Goal: Task Accomplishment & Management: Manage account settings

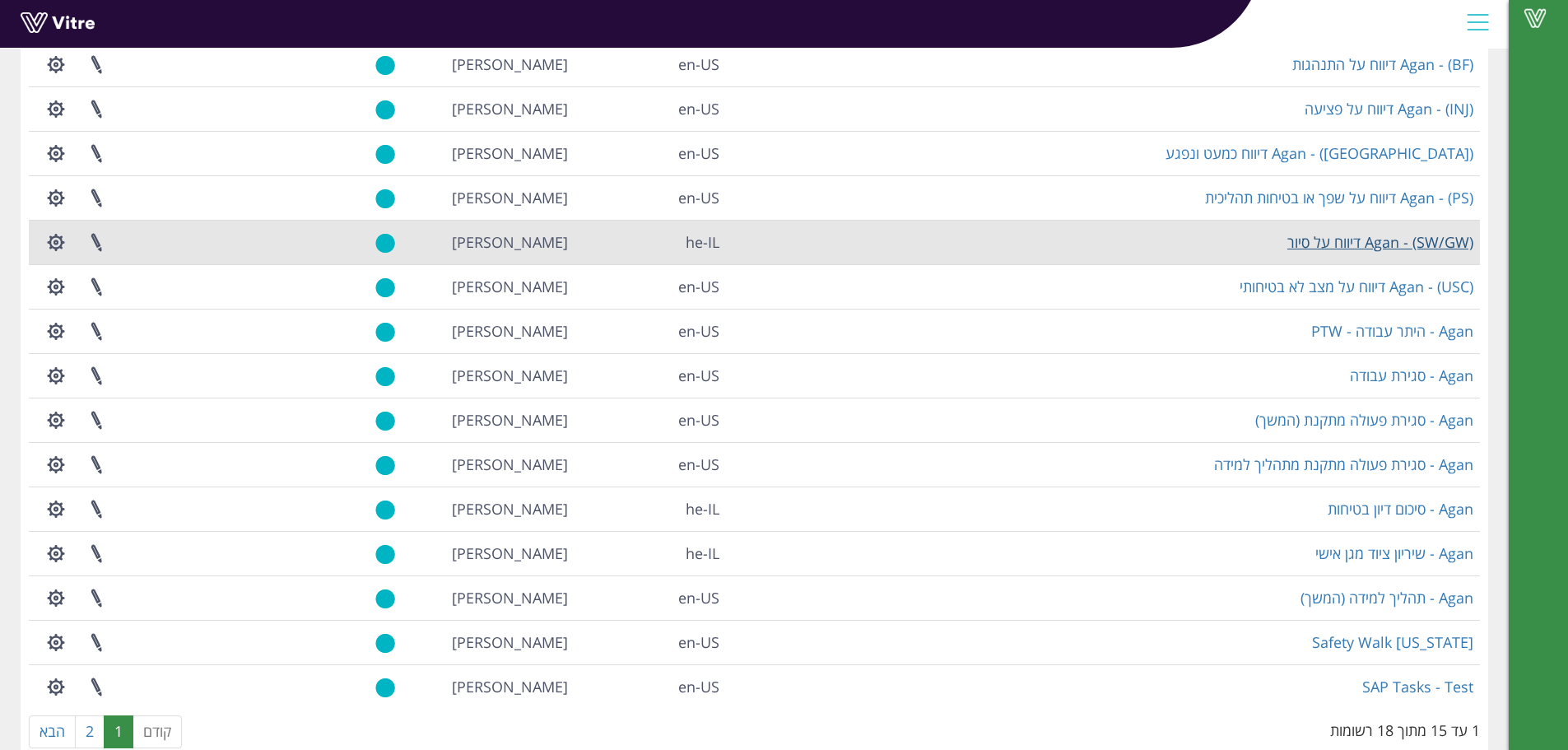
scroll to position [198, 0]
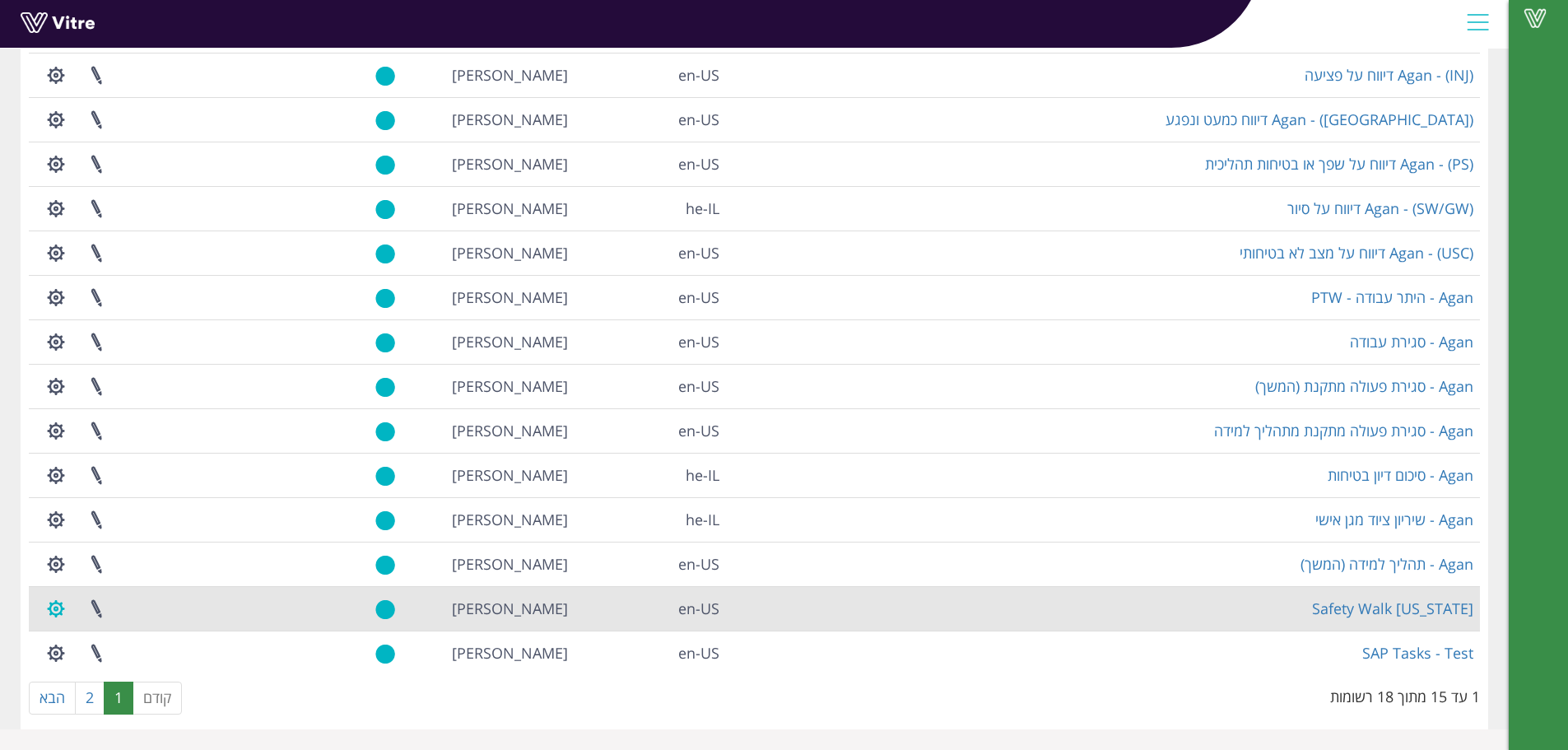
click at [57, 614] on button "button" at bounding box center [55, 609] width 41 height 44
click at [116, 667] on link "הגדרת משתמשים" at bounding box center [101, 669] width 130 height 21
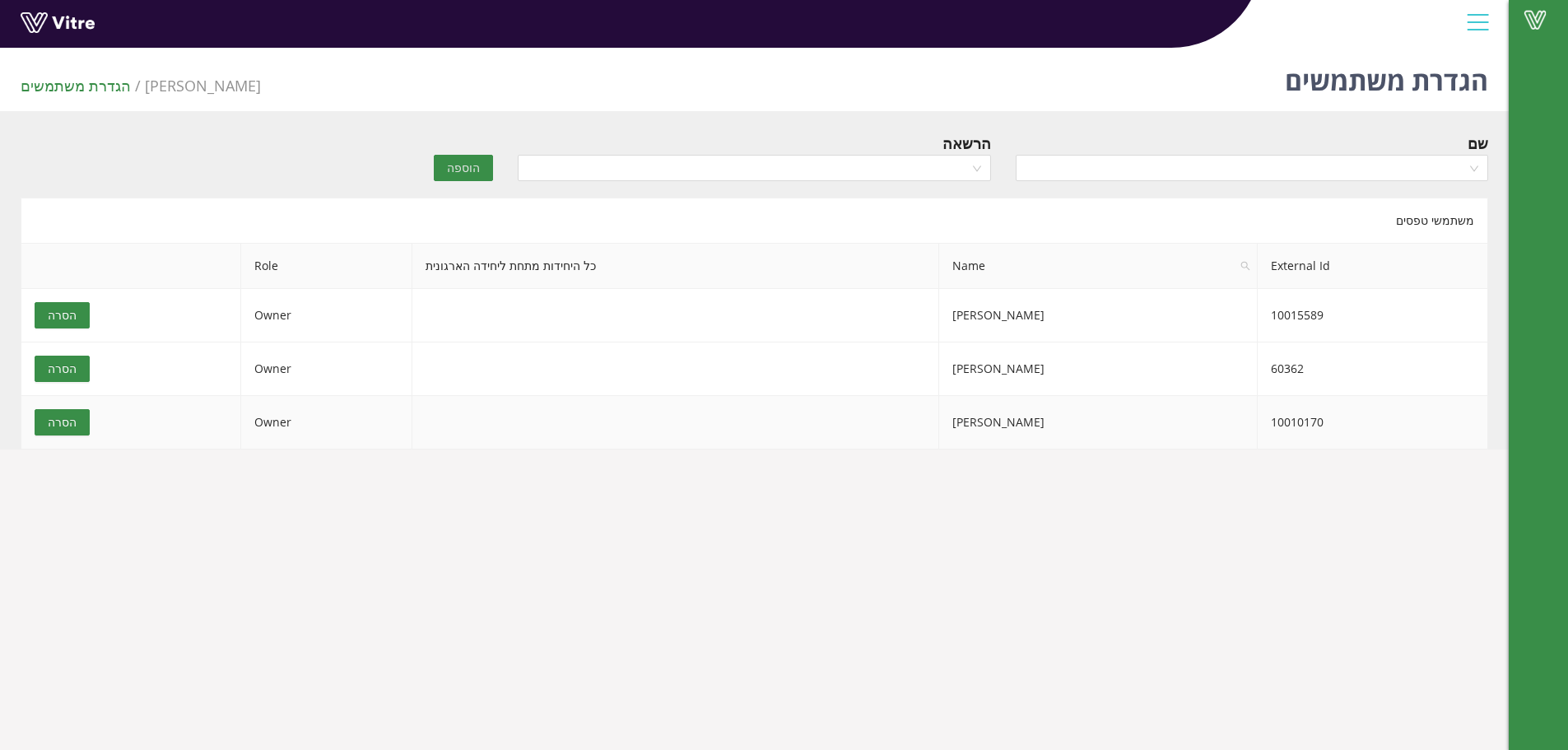
click at [63, 422] on span "הסרה" at bounding box center [62, 422] width 29 height 18
click at [59, 420] on span "הסרה" at bounding box center [62, 422] width 29 height 18
click at [52, 422] on span "הסרה" at bounding box center [62, 422] width 29 height 18
click at [65, 433] on div at bounding box center [755, 323] width 1468 height 252
click at [64, 425] on span "הסרה" at bounding box center [62, 422] width 29 height 18
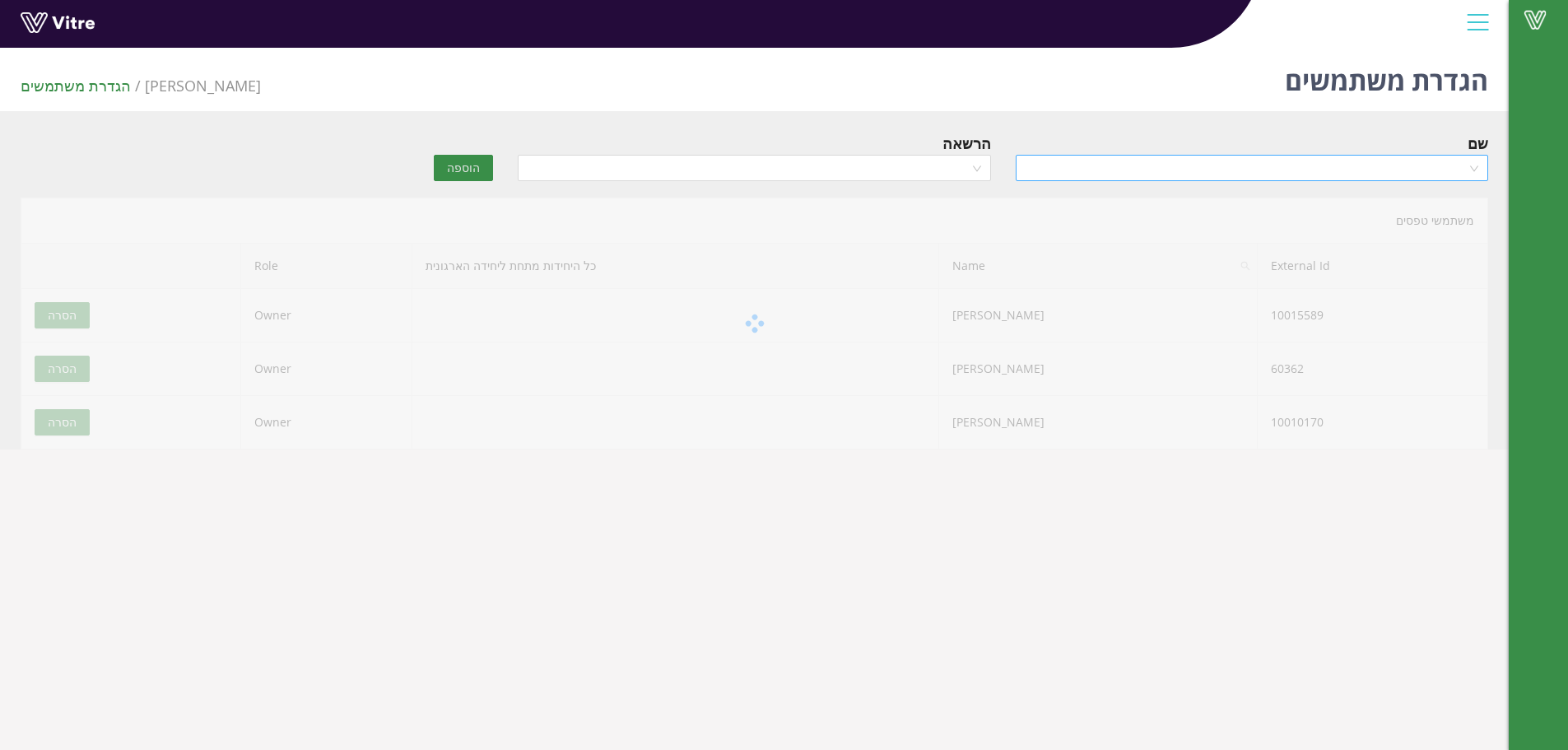
click at [1278, 174] on input "search" at bounding box center [1246, 168] width 441 height 25
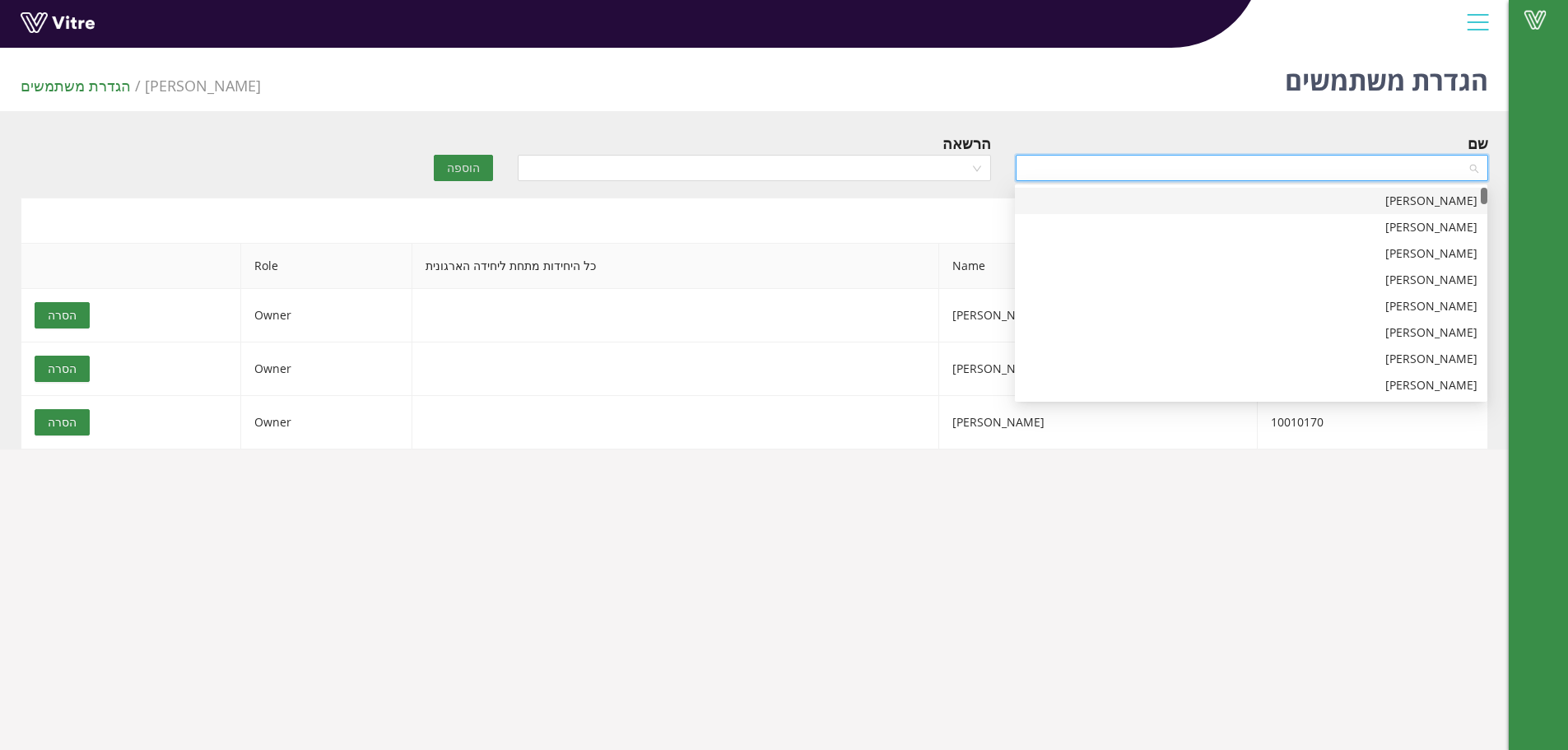
type input "n"
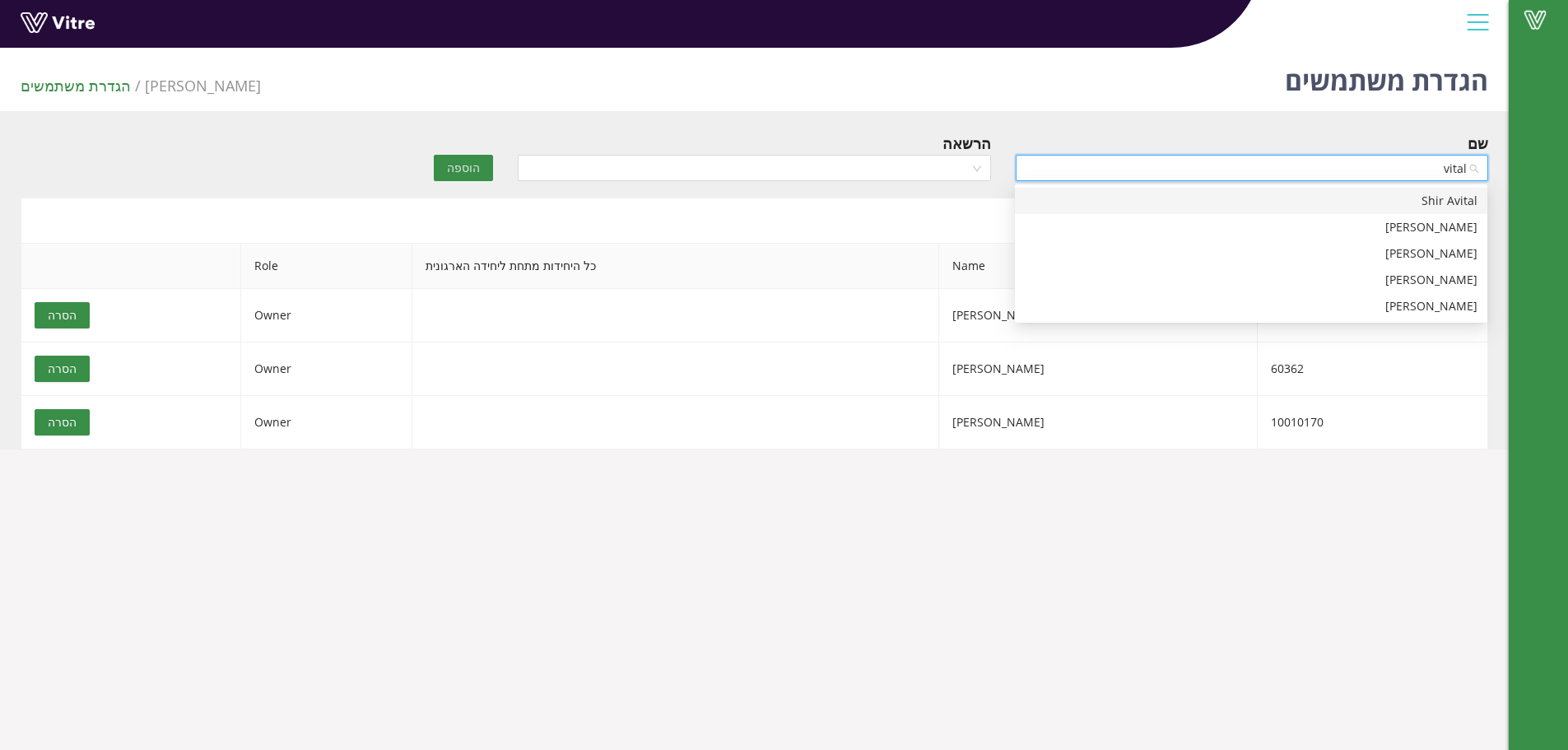
type input "vitaly"
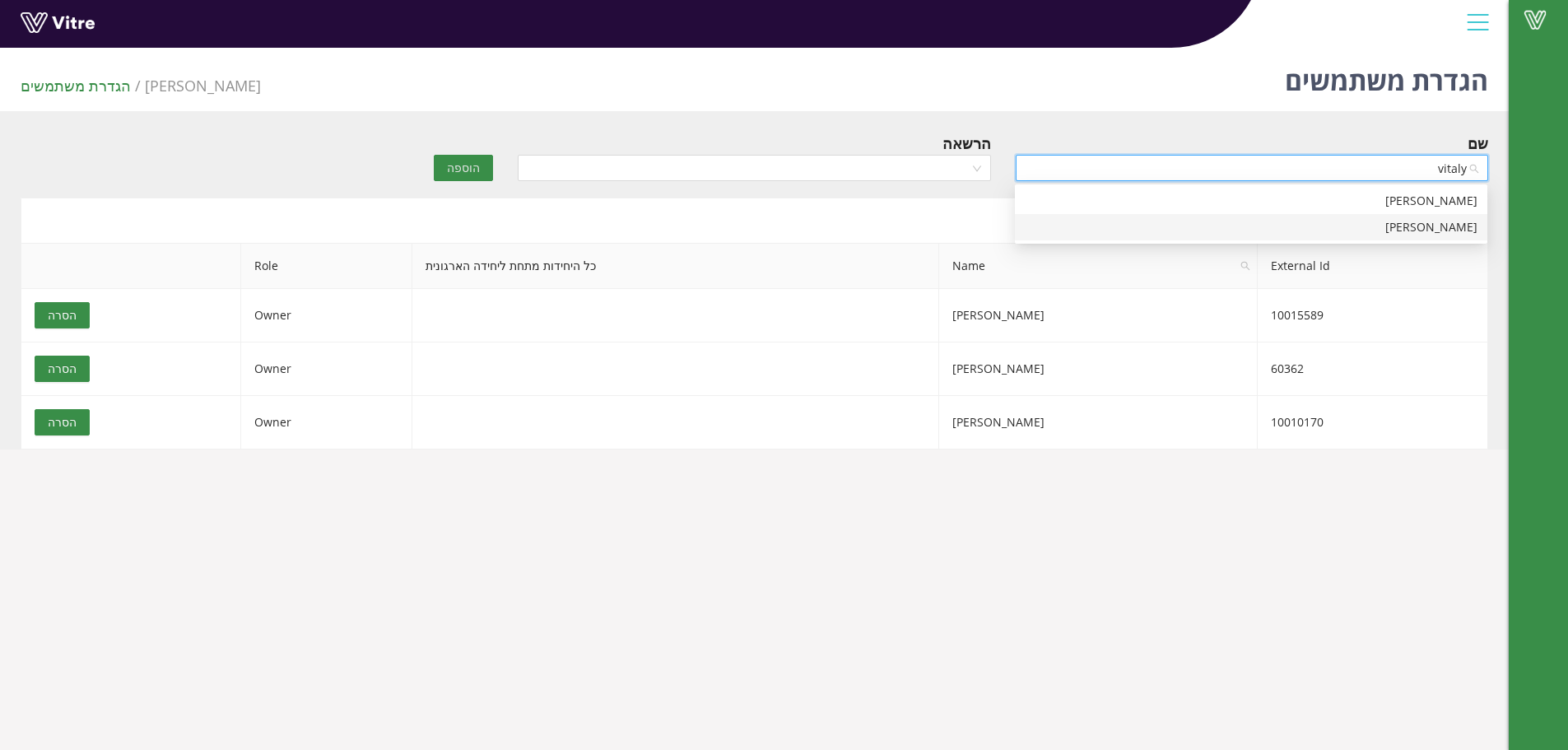
click at [1448, 227] on div "[PERSON_NAME]" at bounding box center [1251, 227] width 452 height 18
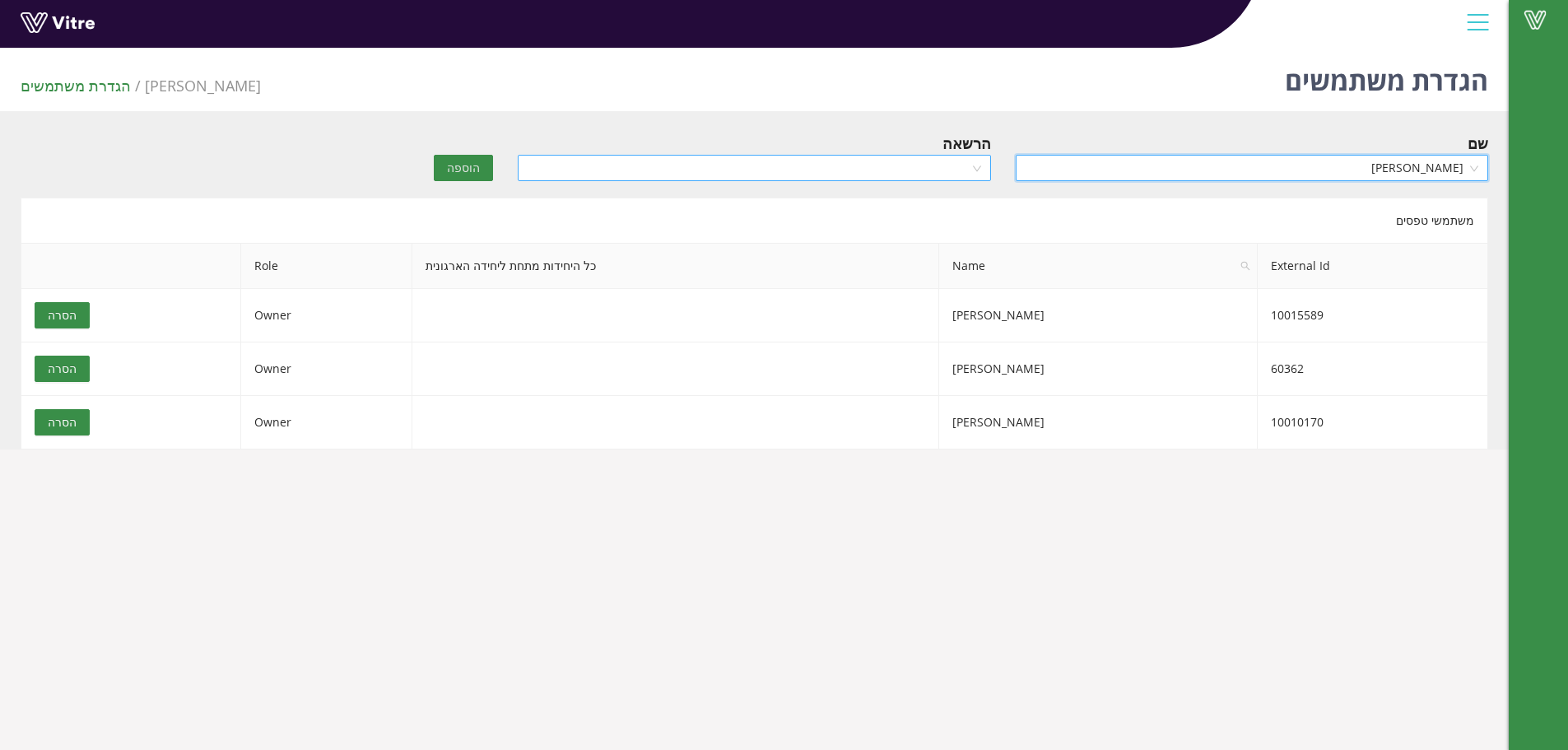
click at [859, 160] on input "search" at bounding box center [748, 168] width 441 height 25
click at [934, 202] on div "Owner" at bounding box center [754, 200] width 452 height 18
click at [471, 170] on span "הוספה" at bounding box center [463, 167] width 33 height 18
click at [62, 419] on span "הסרה" at bounding box center [62, 422] width 29 height 18
click at [63, 422] on span "הסרה" at bounding box center [62, 422] width 29 height 18
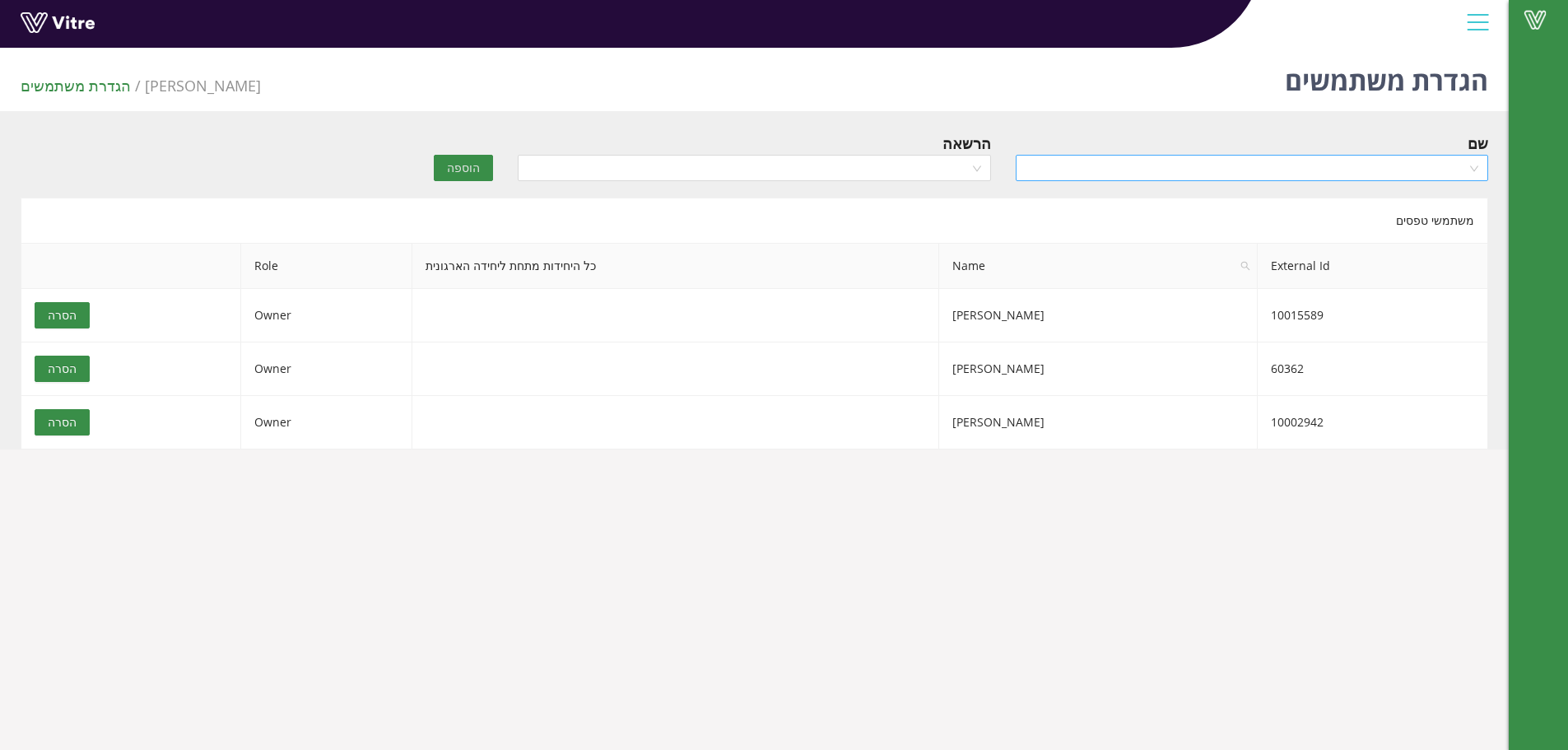
click at [1300, 173] on input "search" at bounding box center [1246, 168] width 441 height 25
type input "[PERSON_NAME]"
click at [1401, 204] on div "[PERSON_NAME]" at bounding box center [1251, 200] width 452 height 18
click at [751, 166] on input "search" at bounding box center [748, 168] width 441 height 25
click at [937, 200] on div "Owner" at bounding box center [754, 200] width 452 height 18
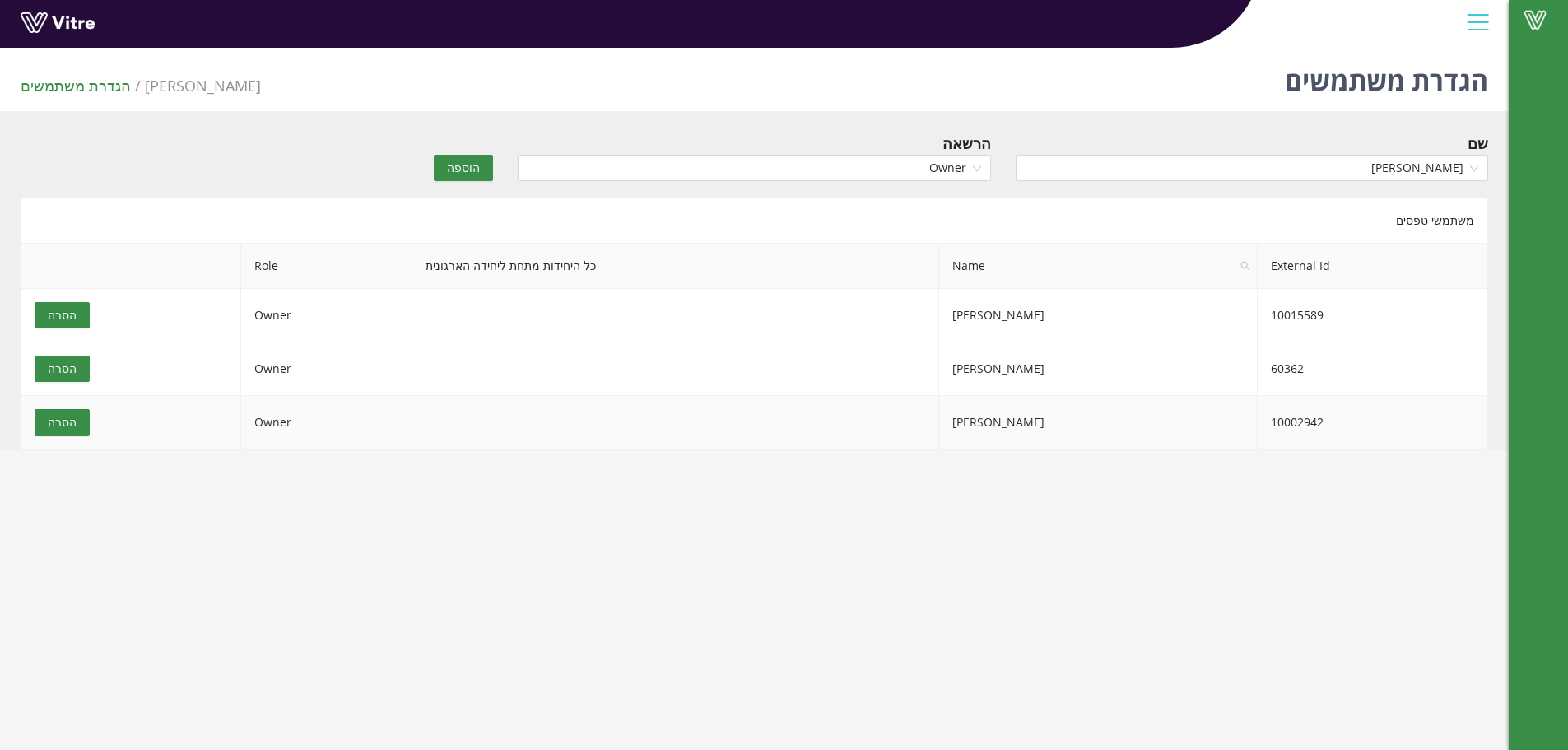
click at [52, 422] on span "הסרה" at bounding box center [62, 422] width 29 height 18
click at [468, 165] on span "הוספה" at bounding box center [463, 167] width 33 height 18
click at [165, 88] on span "[PERSON_NAME]" at bounding box center [203, 85] width 116 height 20
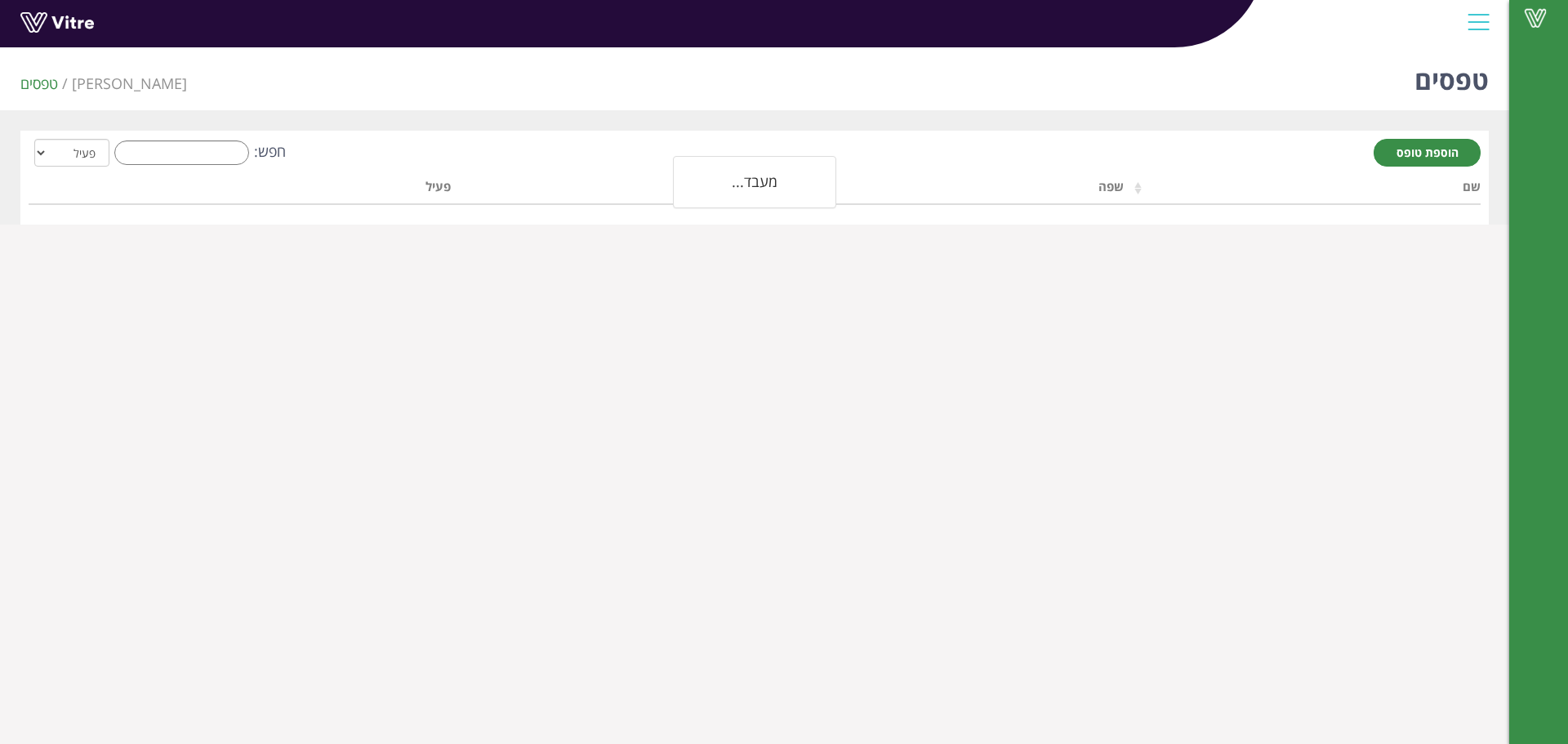
click at [1267, 19] on div "Vitre" at bounding box center [755, 24] width 1509 height 48
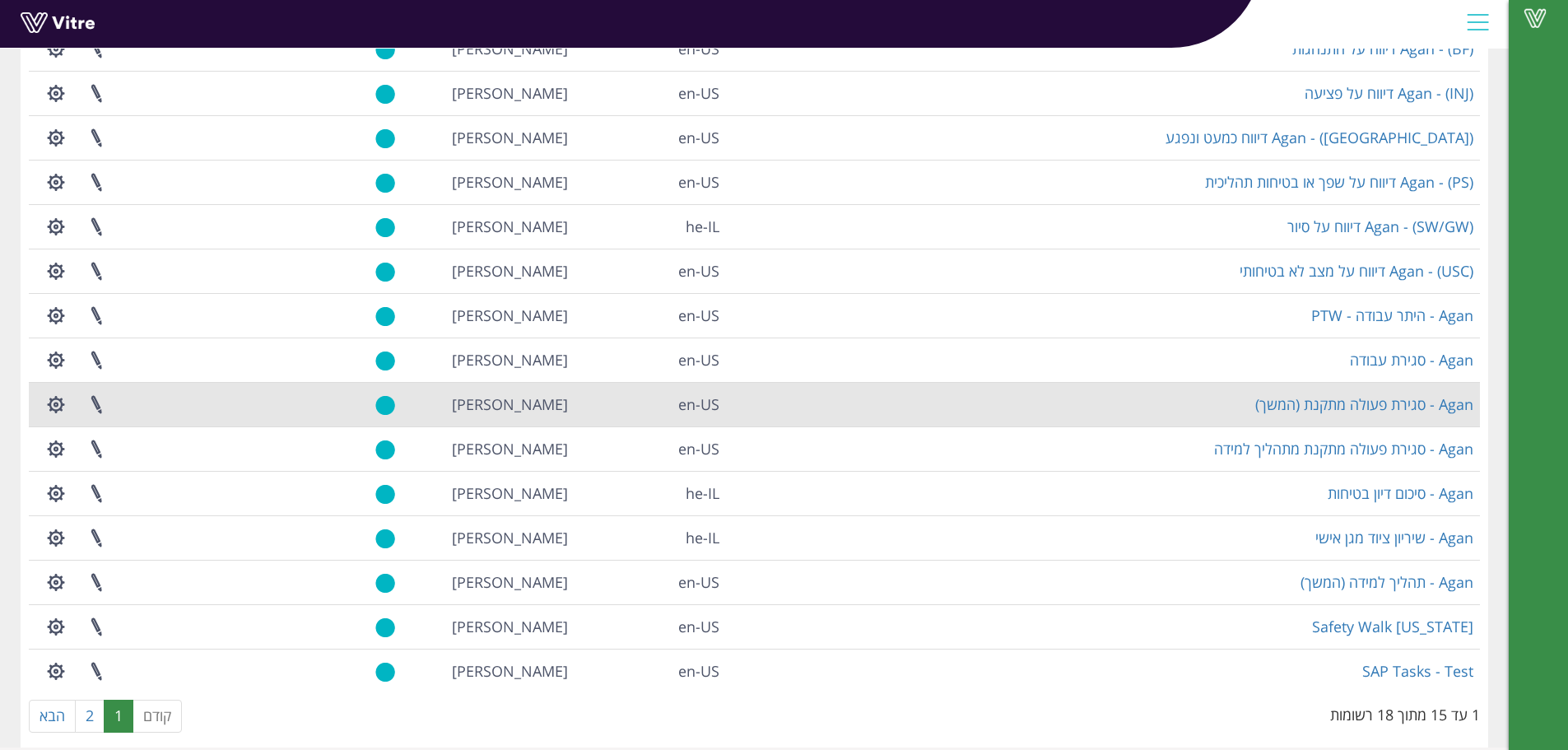
scroll to position [198, 0]
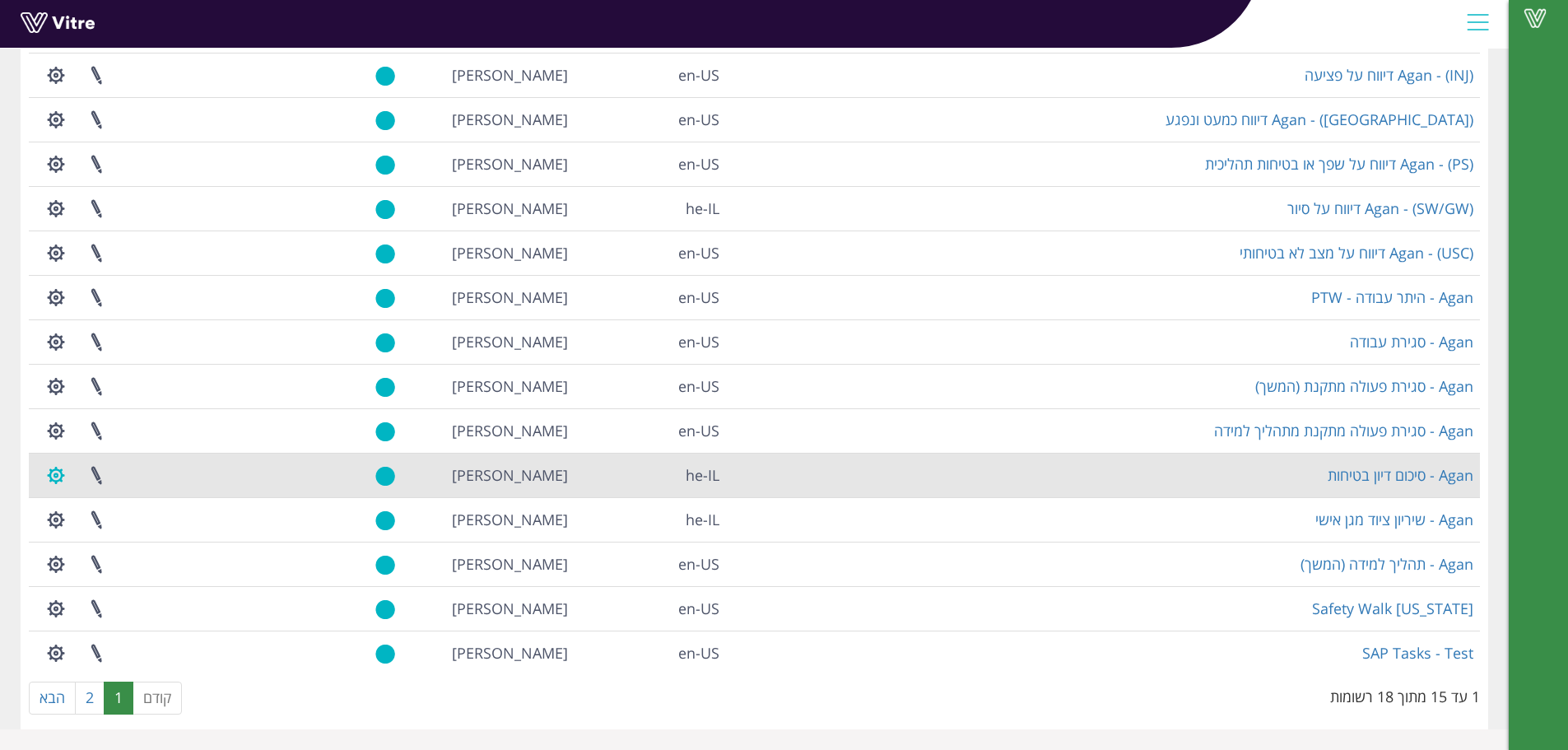
click at [58, 471] on button "button" at bounding box center [55, 475] width 41 height 44
click at [123, 534] on link "הגדרת משתמשים" at bounding box center [101, 535] width 130 height 21
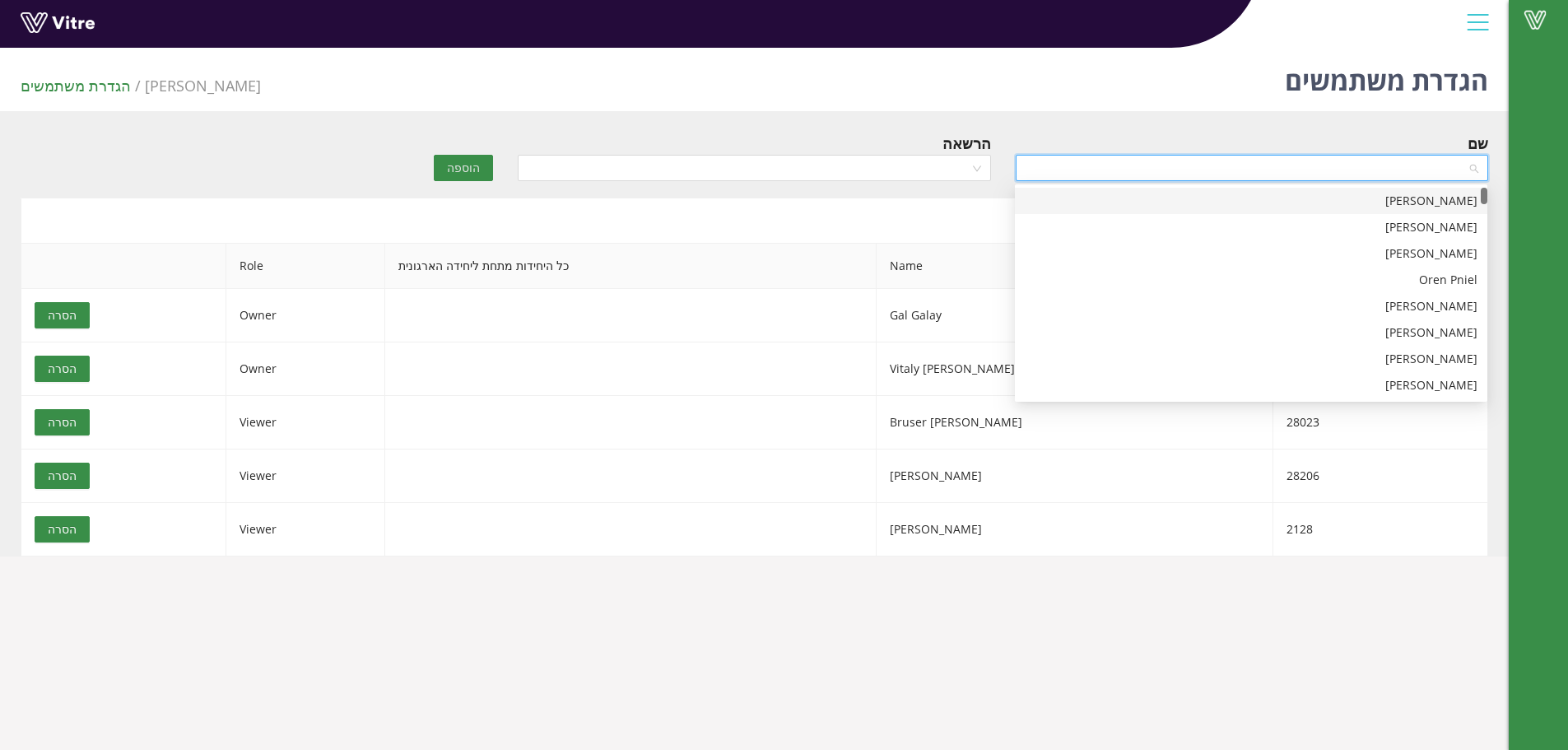
click at [1208, 170] on input "search" at bounding box center [1246, 168] width 441 height 25
drag, startPoint x: 1487, startPoint y: 211, endPoint x: 1501, endPoint y: 408, distance: 197.5
click at [1501, 408] on body "Vitre הגדרת משתמשים Adama הגדרת משתמשים שם הרשאה הוספה משתמשי טפסים External Id…" at bounding box center [784, 416] width 1568 height 750
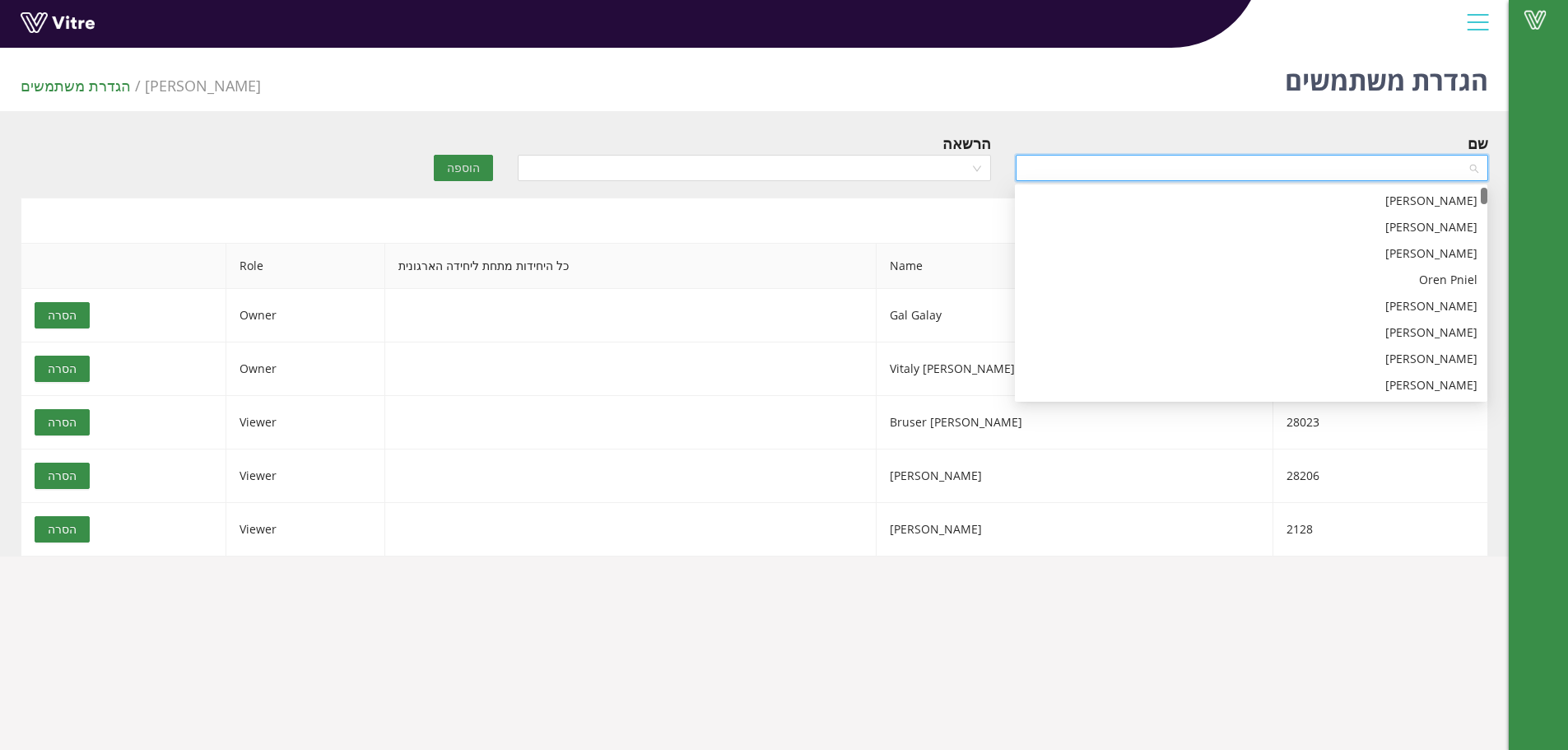
drag, startPoint x: 1486, startPoint y: 351, endPoint x: 1483, endPoint y: 179, distance: 172.0
click at [1483, 179] on body "Vitre הגדרת משתמשים Adama הגדרת משתמשים שם הרשאה הוספה משתמשי טפסים External Id…" at bounding box center [784, 416] width 1568 height 750
click at [1070, 92] on div "הגדרת משתמשים Adama הגדרת משתמשים" at bounding box center [754, 75] width 1509 height 70
